Goal: Complete application form

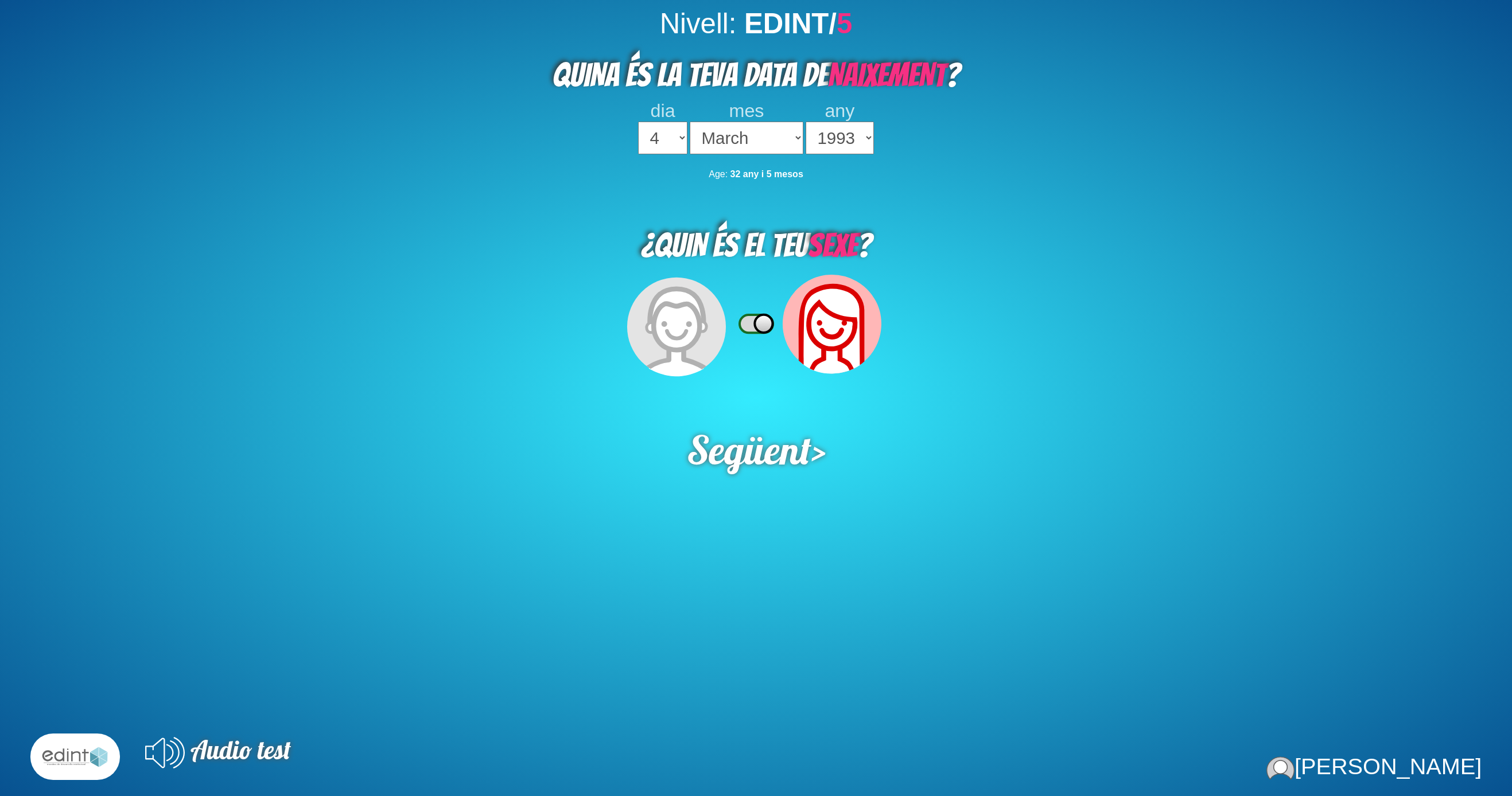
select select "4"
select select "03"
select select "1993"
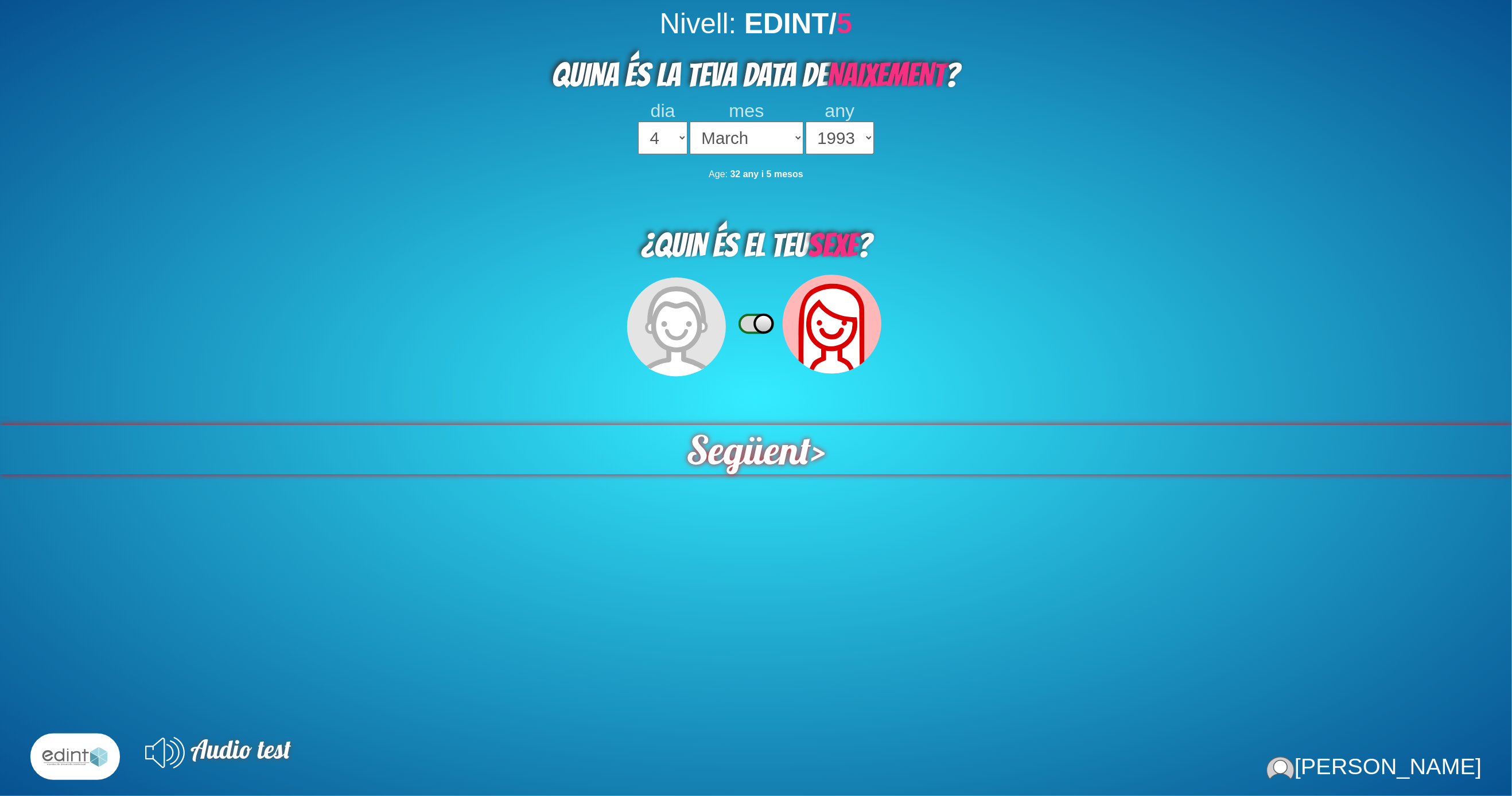
click at [824, 427] on div "Següent >" at bounding box center [756, 449] width 1547 height 50
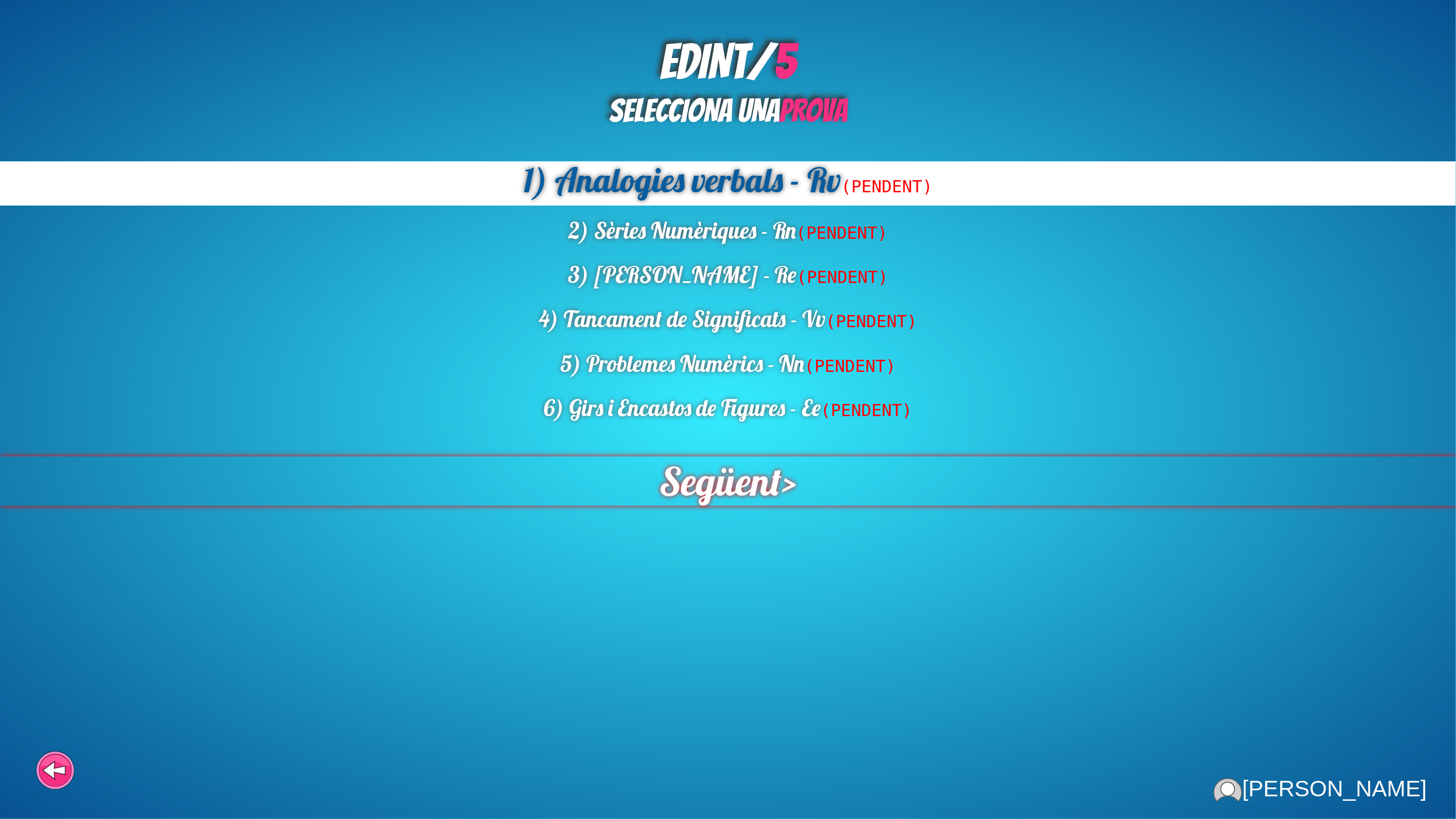
click at [728, 455] on span "Següent" at bounding box center [720, 481] width 133 height 53
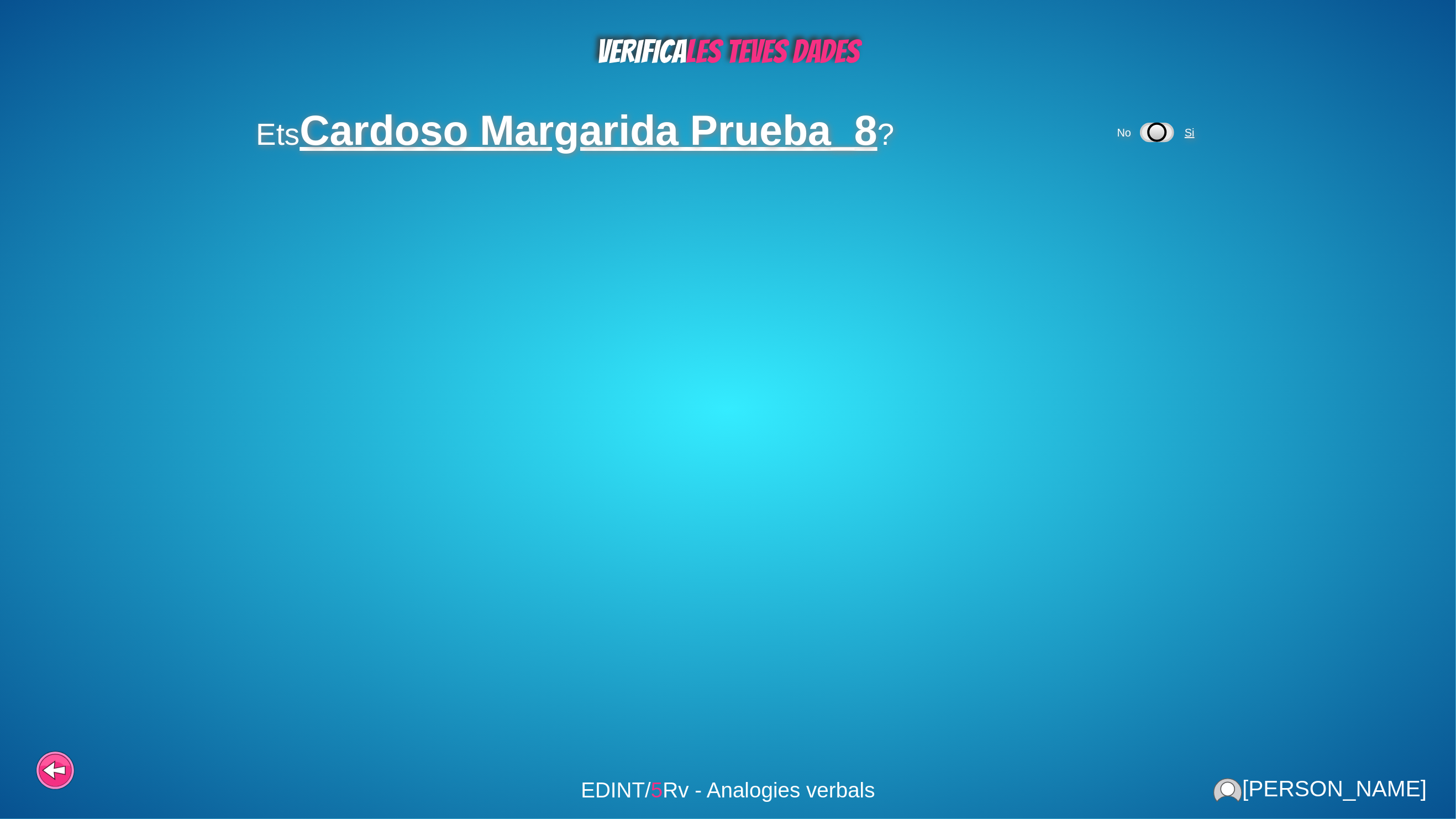
click at [1182, 131] on span "Si" at bounding box center [1191, 132] width 18 height 12
click at [1077, 197] on span "Si" at bounding box center [1078, 198] width 10 height 12
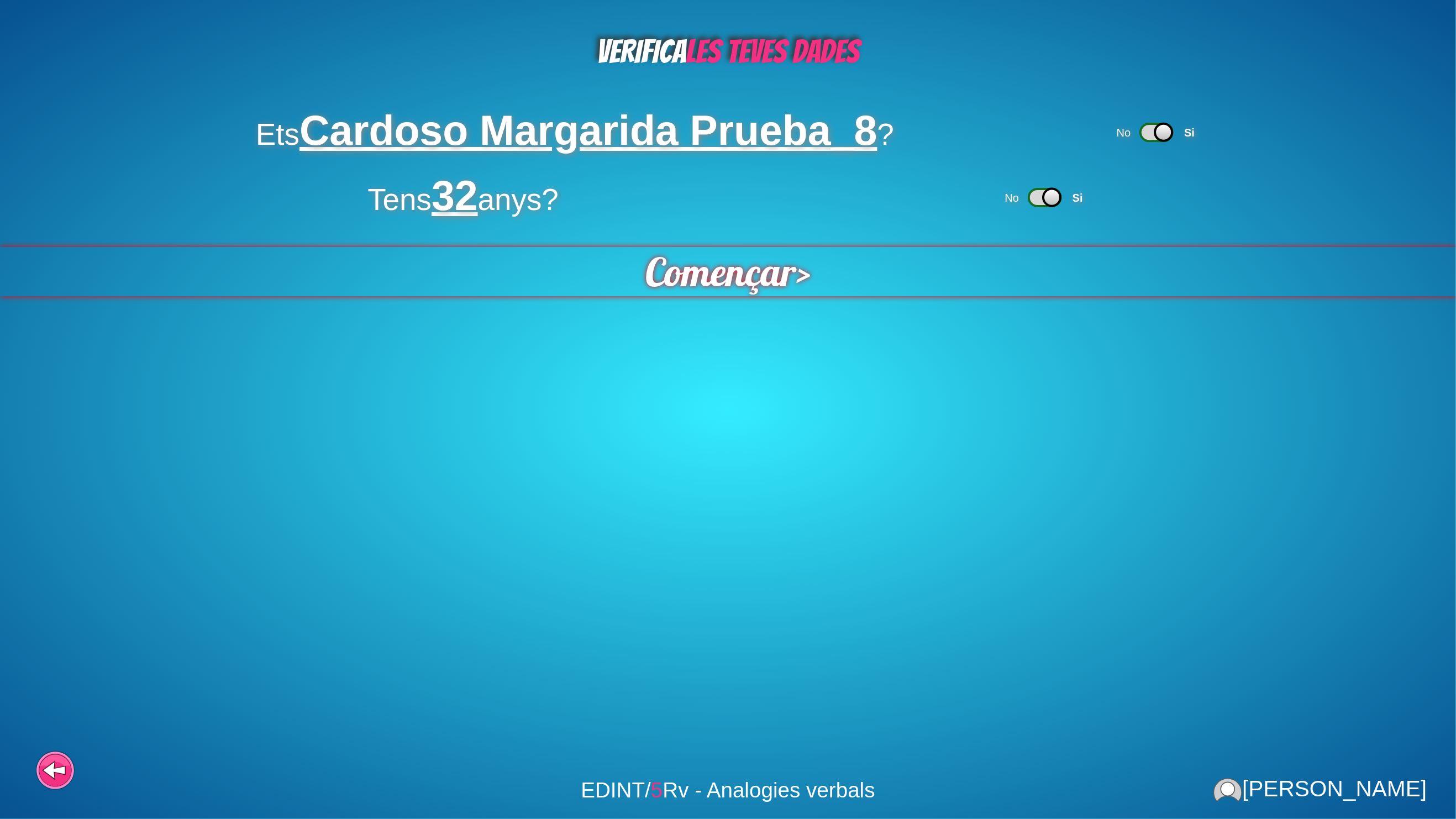
click at [917, 253] on div "Començar >" at bounding box center [728, 272] width 1464 height 50
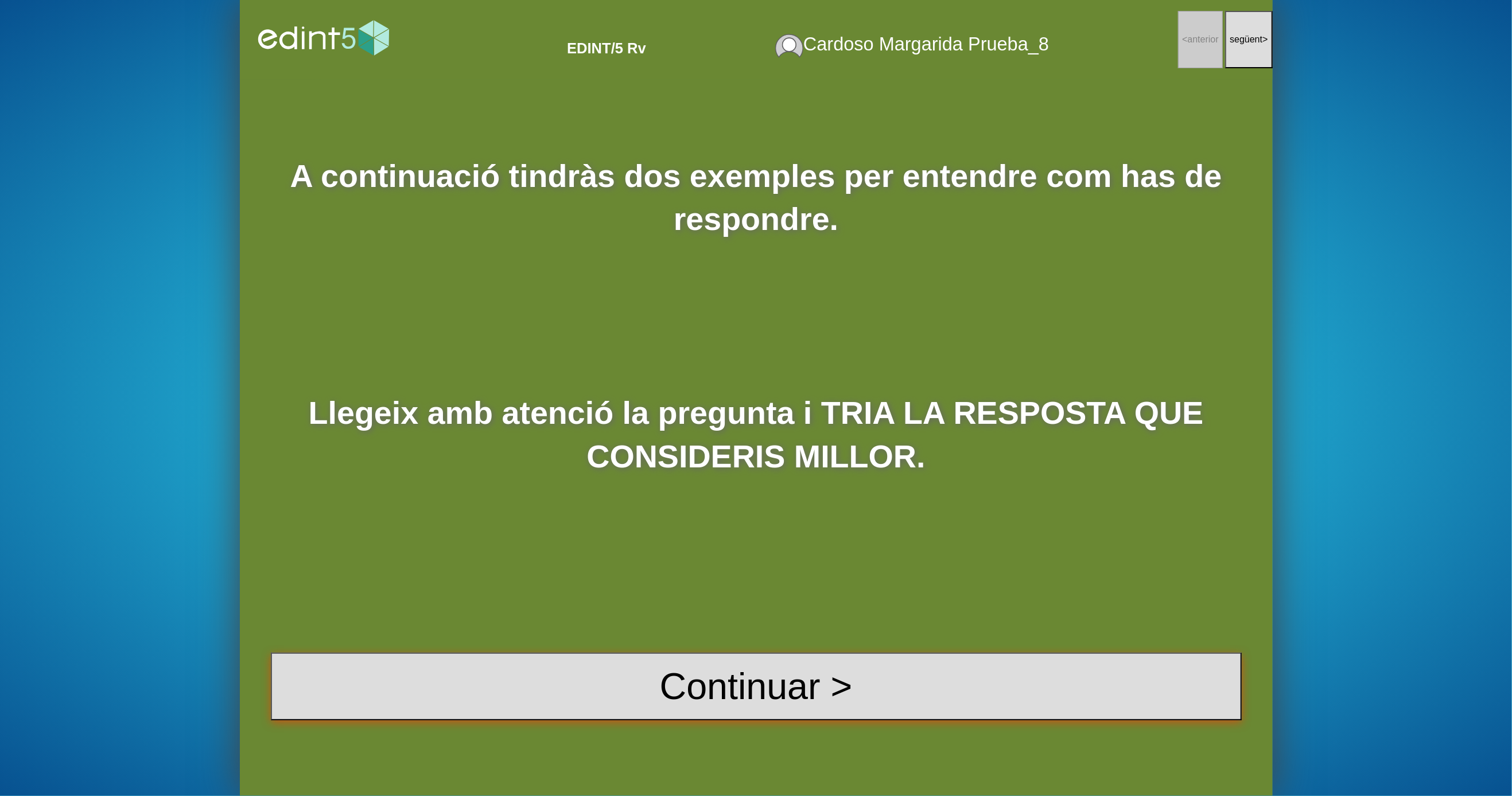
click at [757, 669] on button "Continuar >" at bounding box center [756, 687] width 971 height 68
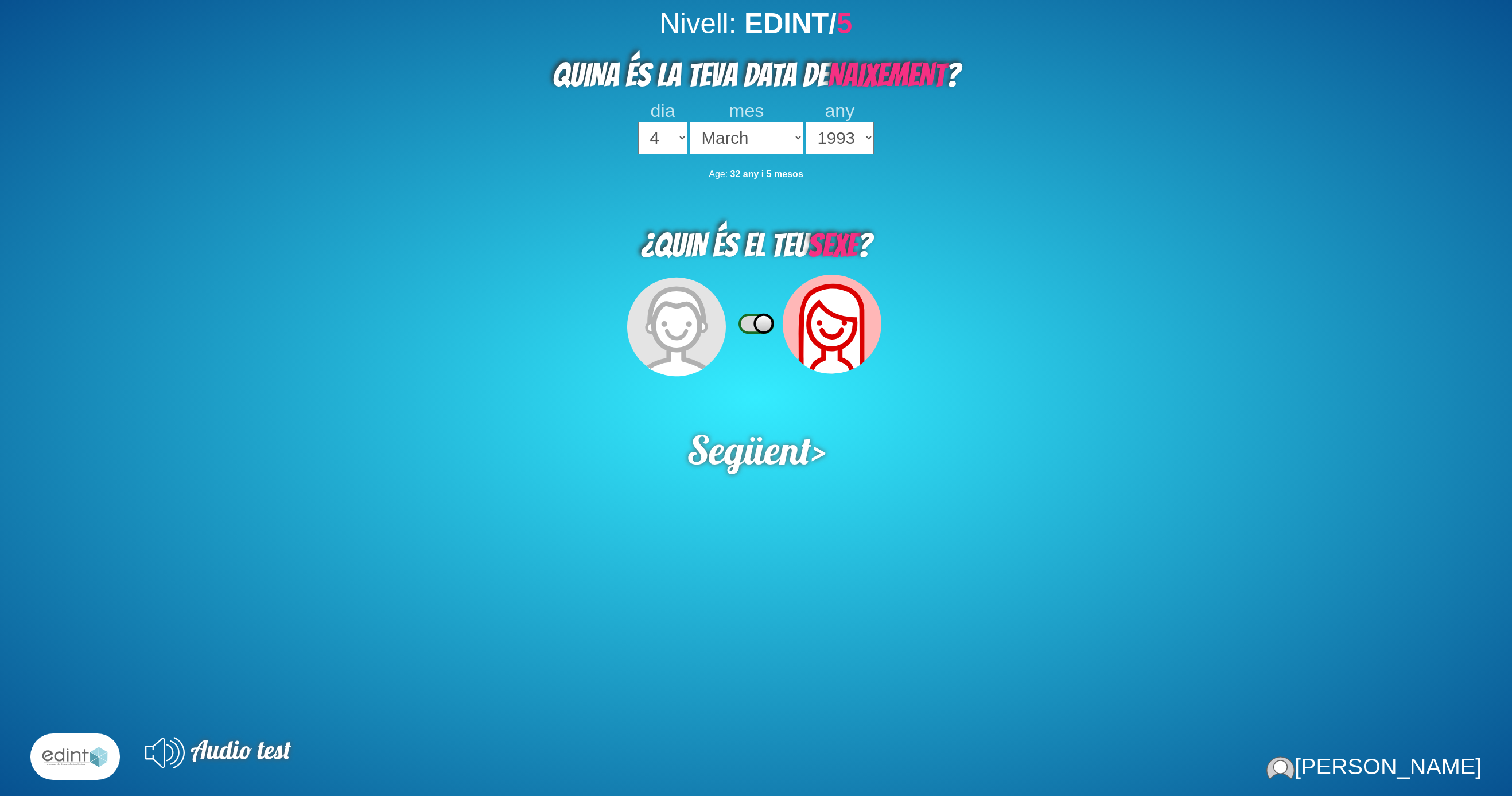
select select "4"
select select "03"
select select "1993"
click at [759, 441] on div "Nivell: EDINT/ 5 QUINA ÉS LA TEVA DATA DE NAIXEMENT ? dia 1 2 3 4 5 6 7 8 9 10 …" at bounding box center [756, 405] width 1512 height 796
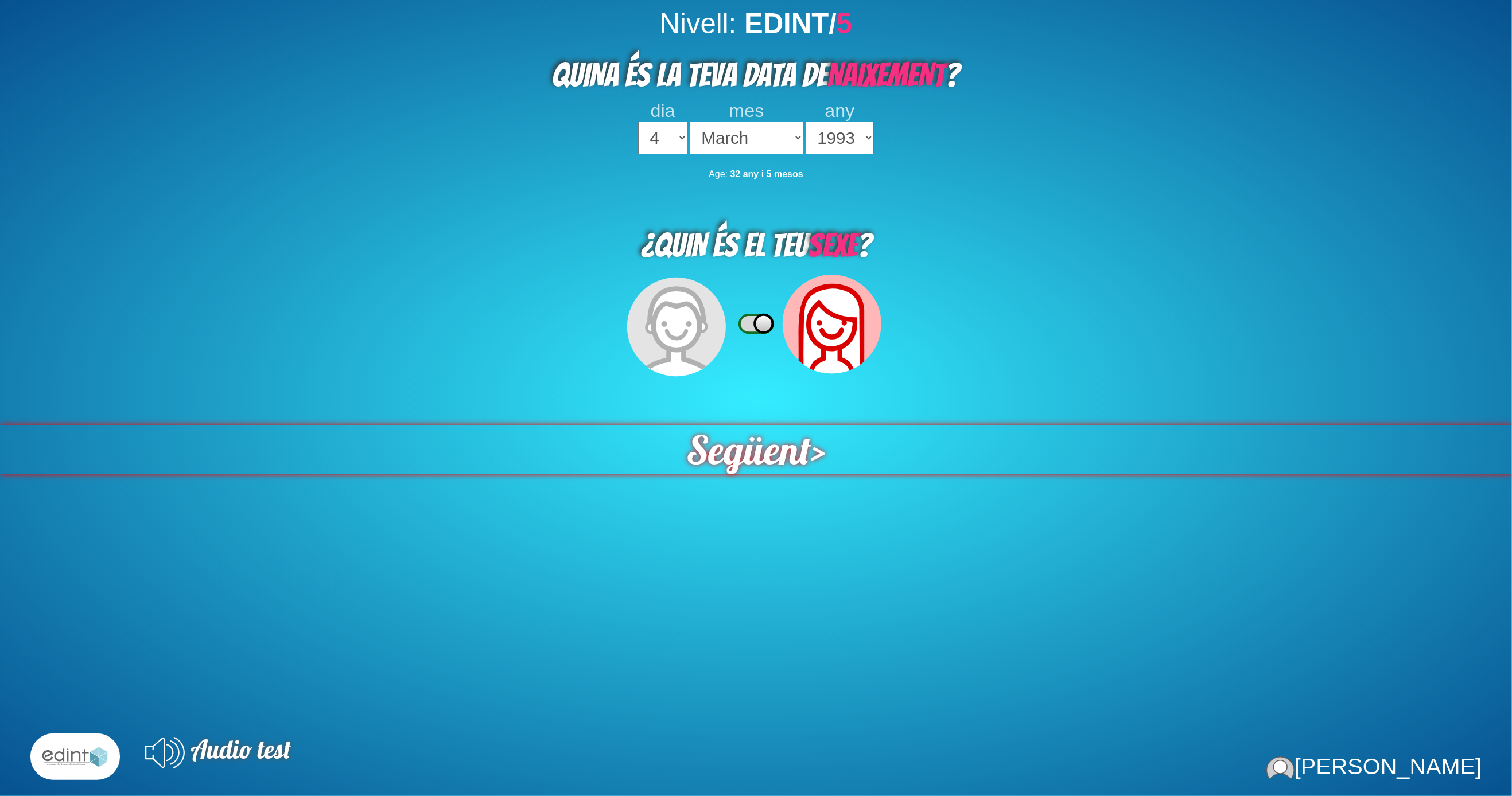
click at [766, 425] on span "Següent" at bounding box center [748, 450] width 125 height 50
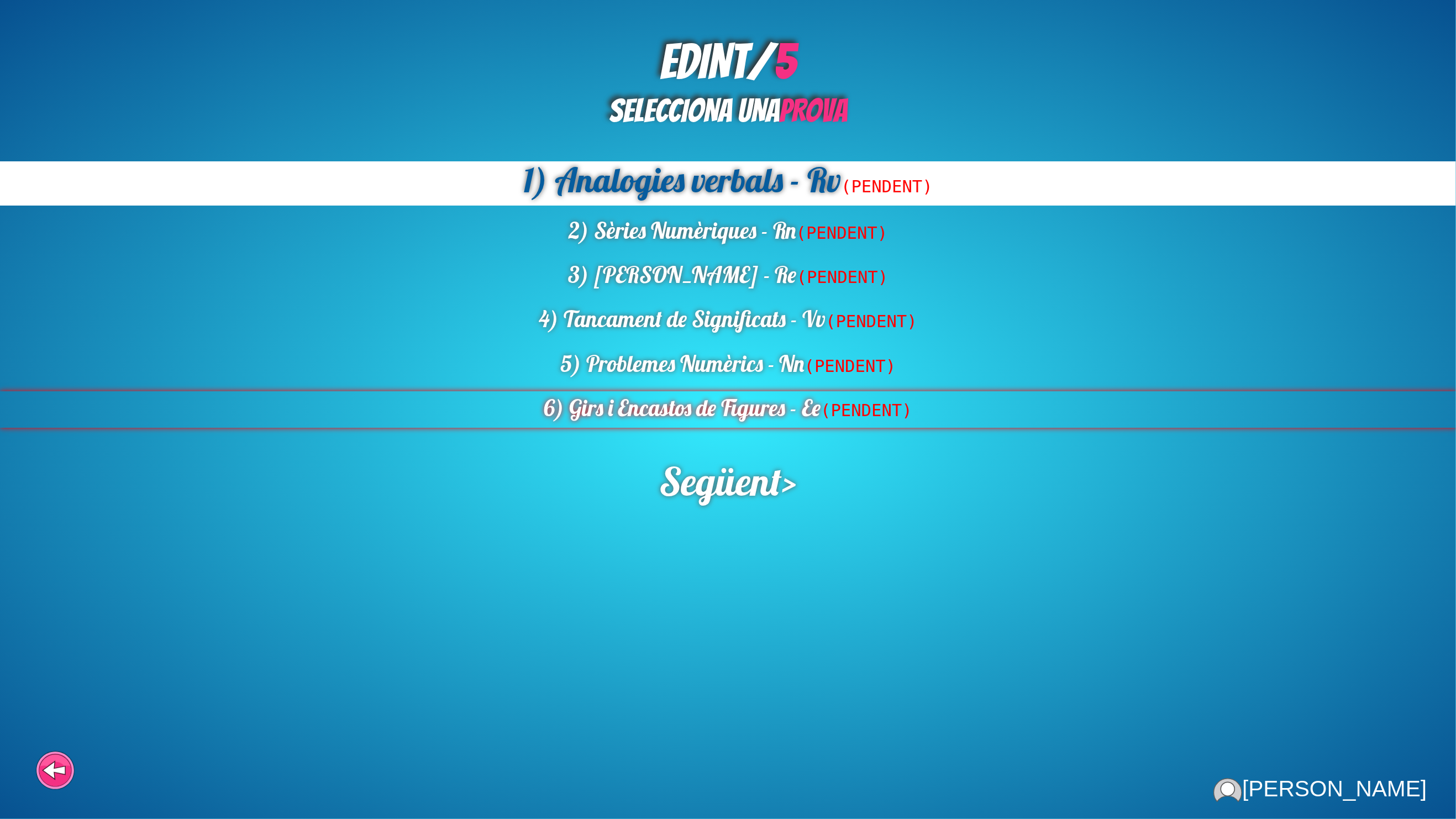
click at [783, 396] on div "6) Girs i Encastos de Figures - Ee (PENDENT)" at bounding box center [728, 410] width 1456 height 36
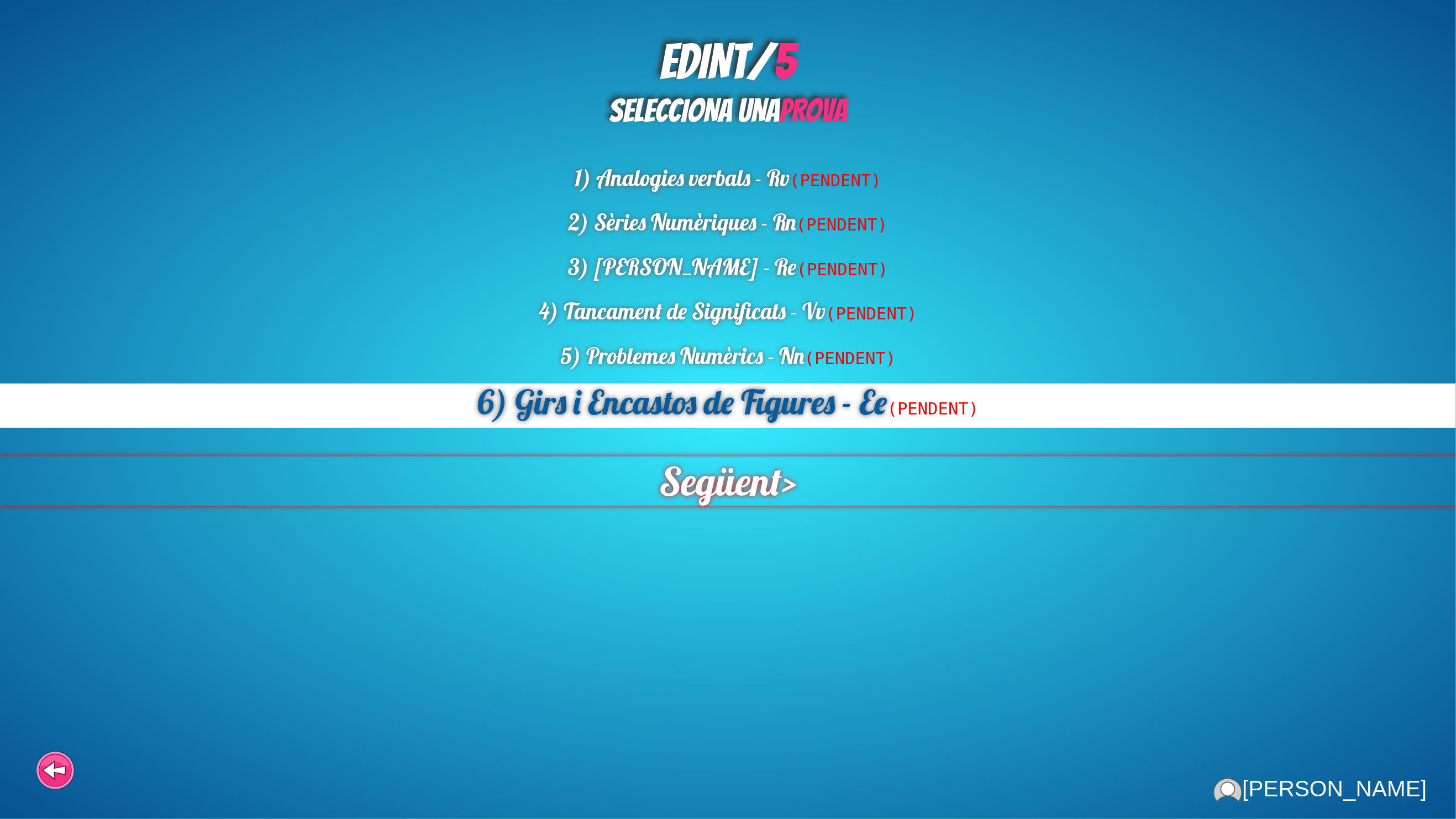
click at [734, 467] on span "Següent" at bounding box center [720, 481] width 123 height 49
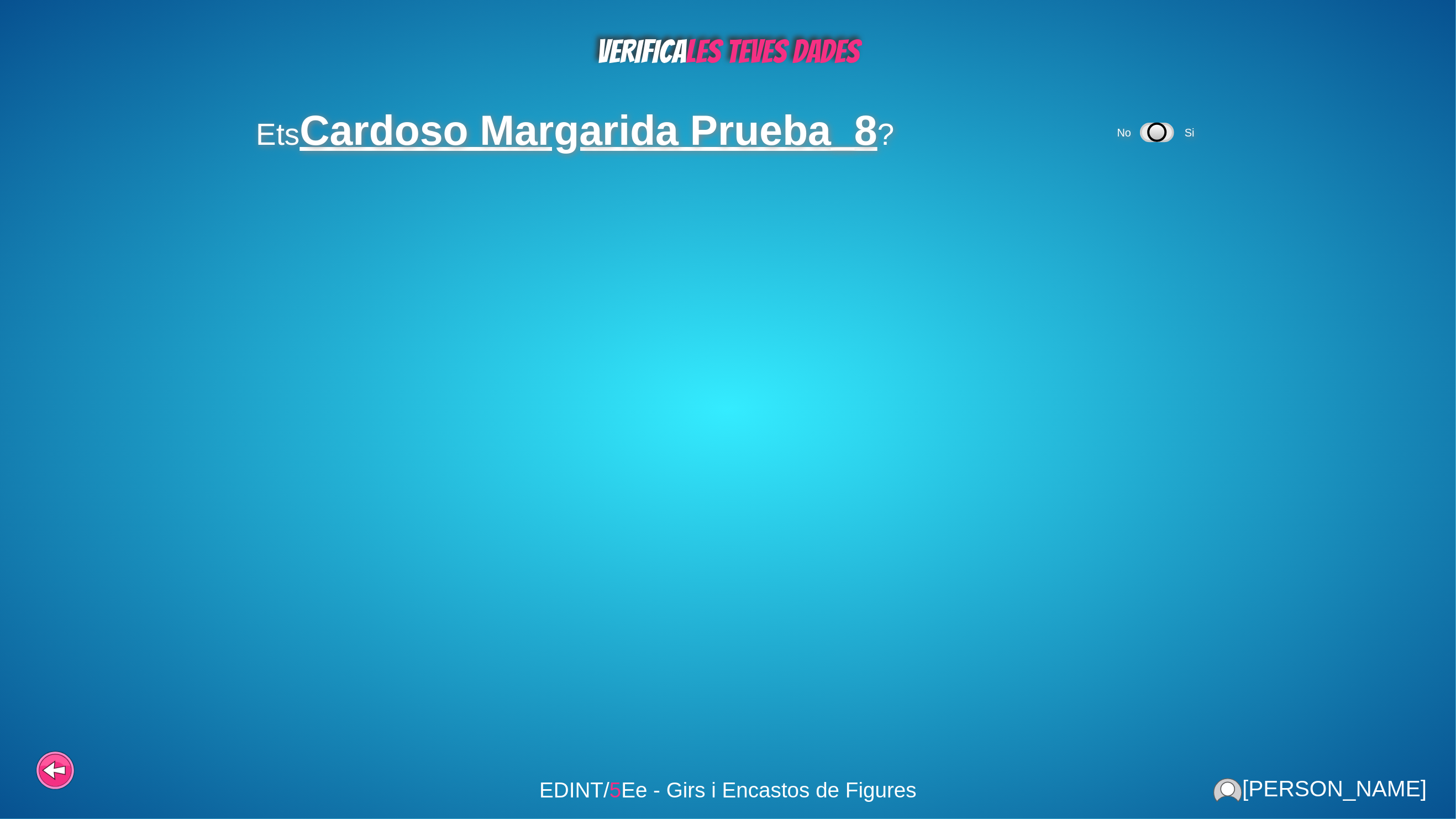
click at [1169, 134] on div "No Si" at bounding box center [1157, 132] width 85 height 40
click at [1185, 128] on span "Si" at bounding box center [1190, 132] width 10 height 12
click at [1080, 200] on div "No Si" at bounding box center [1045, 198] width 85 height 40
click at [1080, 198] on span "Si" at bounding box center [1078, 198] width 10 height 12
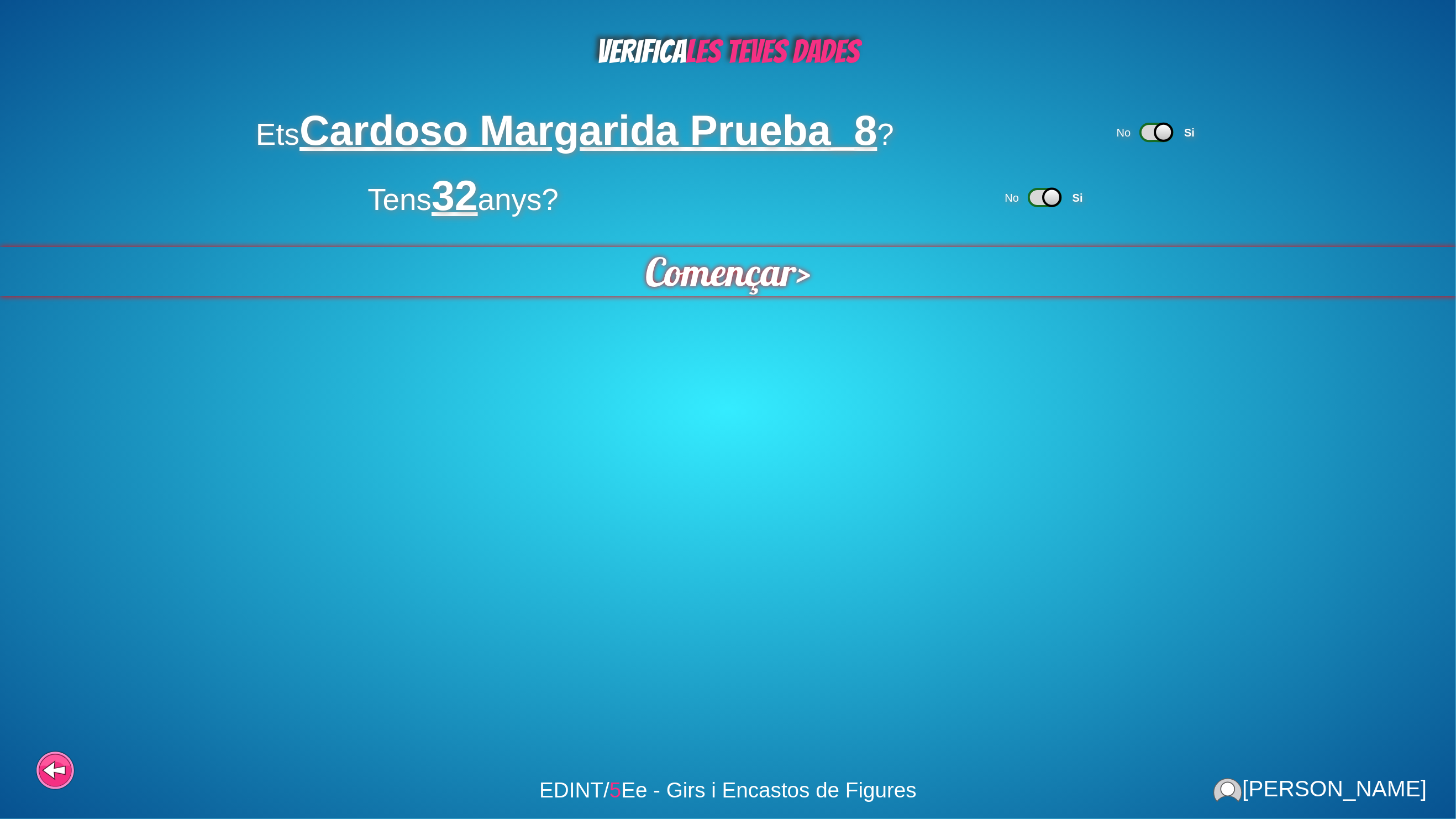
click at [732, 274] on span "Començar" at bounding box center [721, 272] width 151 height 49
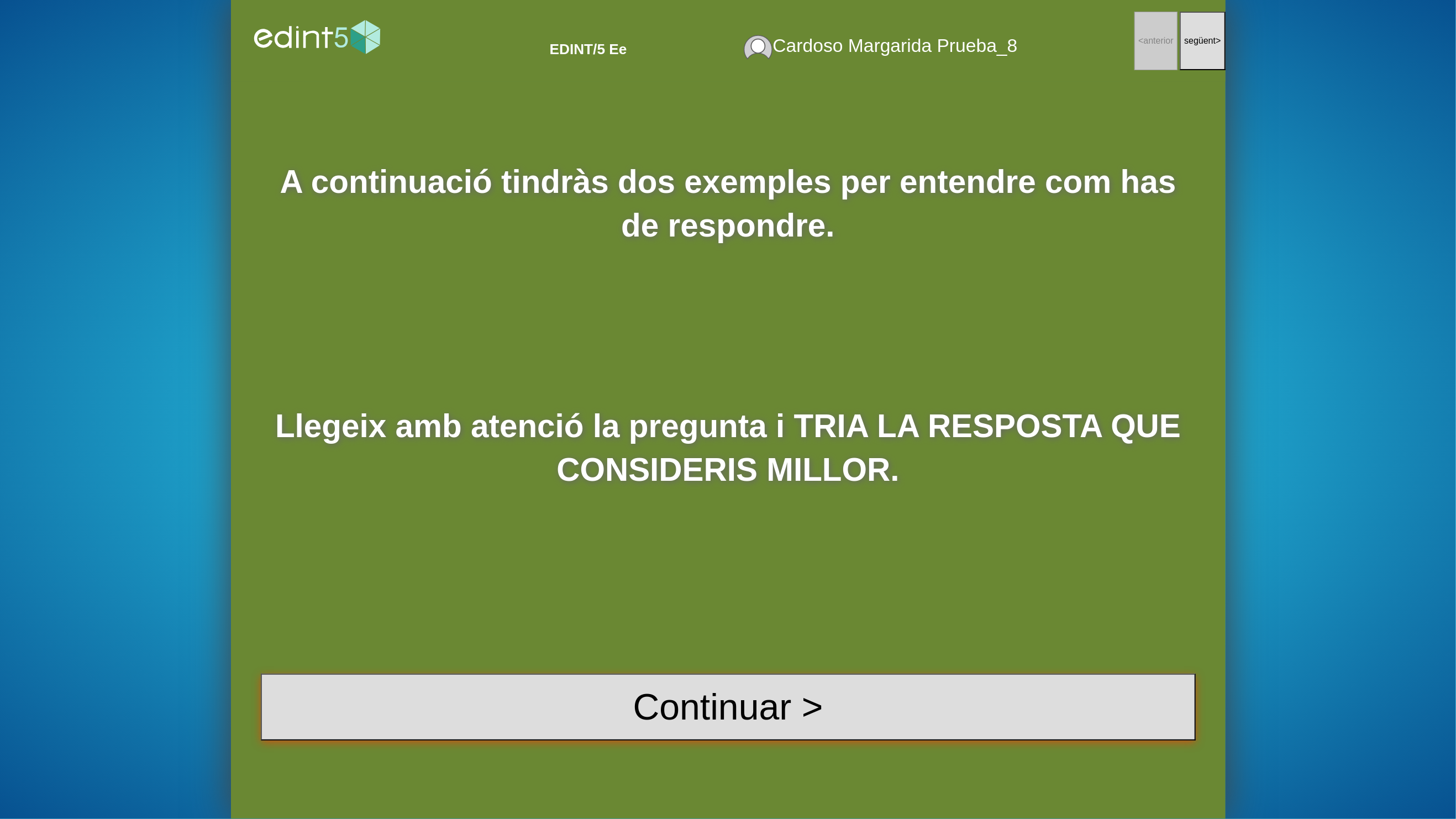
click at [712, 734] on button "Continuar >" at bounding box center [728, 707] width 935 height 67
